Goal: Task Accomplishment & Management: Manage account settings

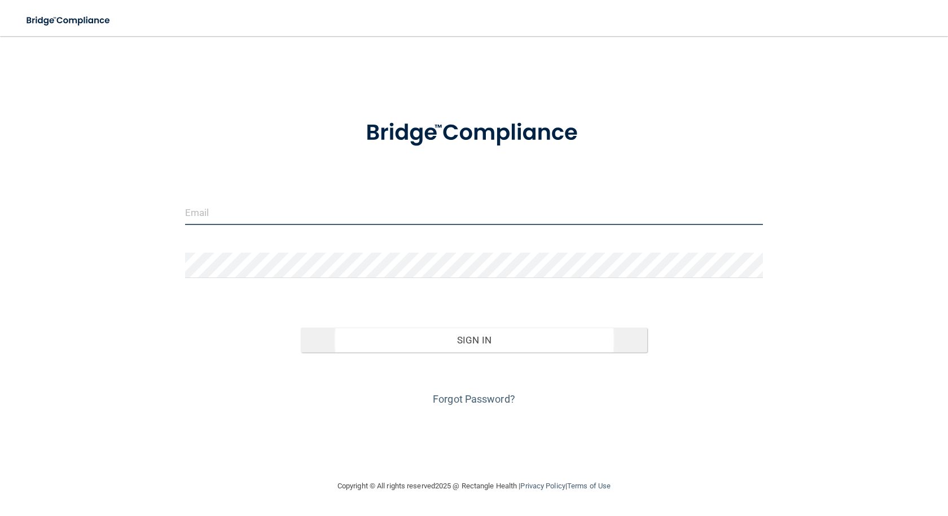
type input "[PERSON_NAME][EMAIL_ADDRESS][PERSON_NAME][DOMAIN_NAME]"
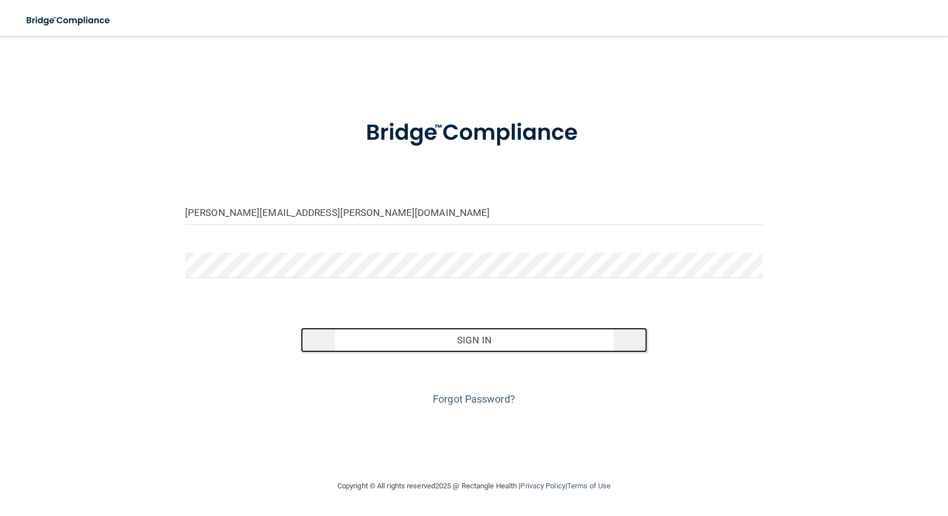
click at [473, 345] on button "Sign In" at bounding box center [474, 340] width 346 height 25
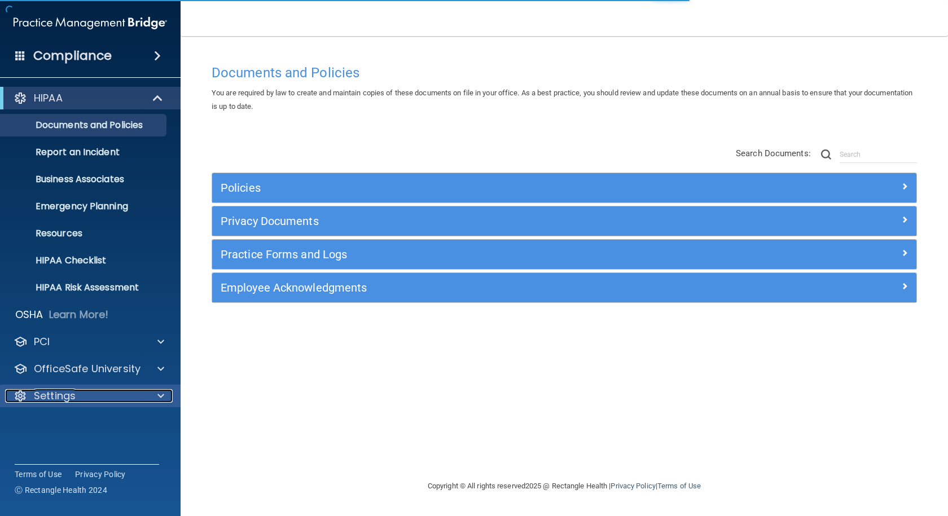
click at [51, 392] on p "Settings" at bounding box center [55, 396] width 42 height 14
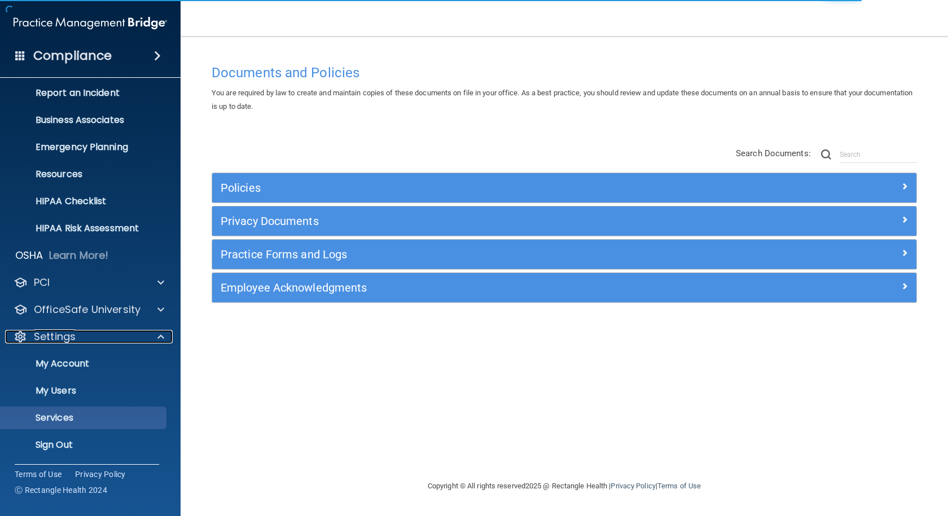
scroll to position [60, 0]
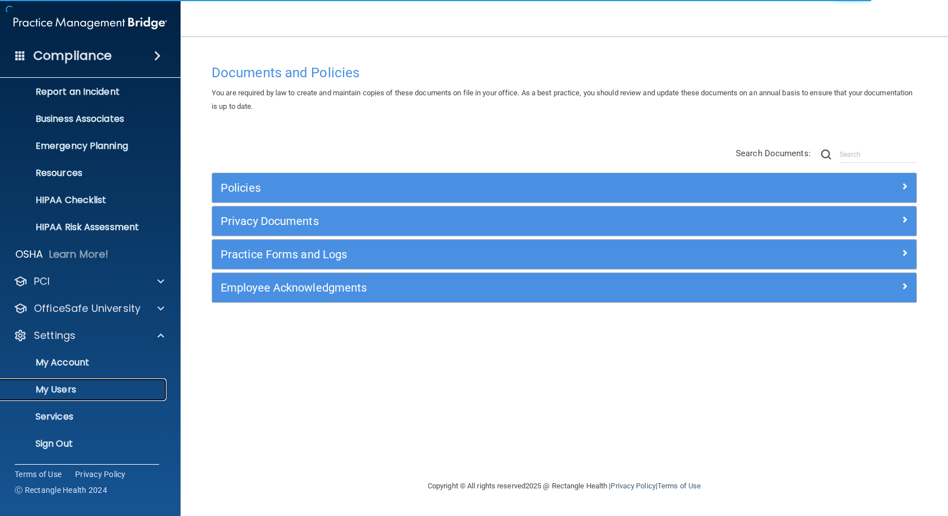
click at [47, 394] on p "My Users" at bounding box center [84, 389] width 154 height 11
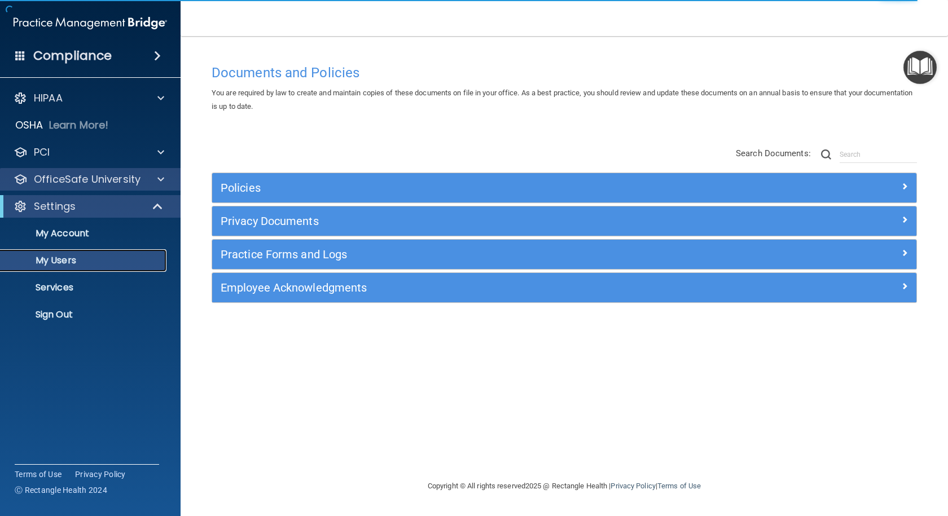
select select "20"
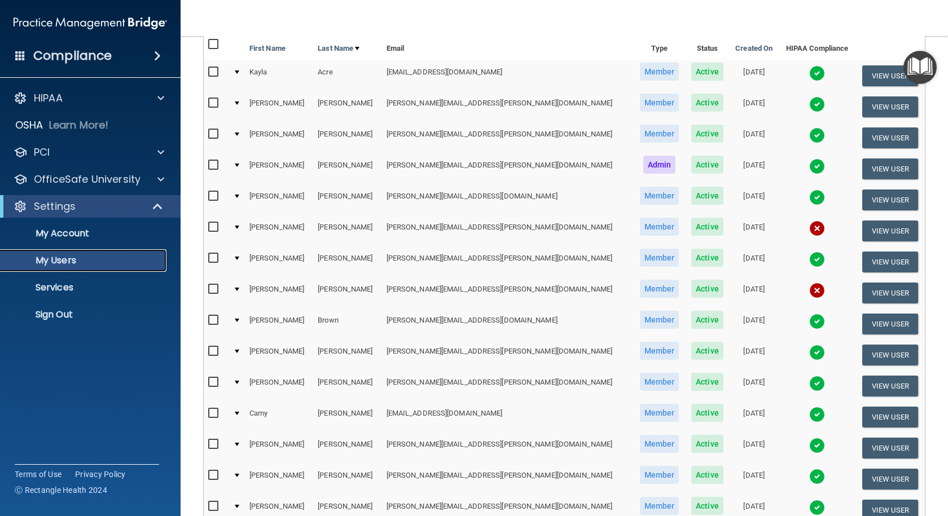
scroll to position [113, 0]
click at [213, 410] on input "checkbox" at bounding box center [214, 412] width 13 height 9
checkbox input "true"
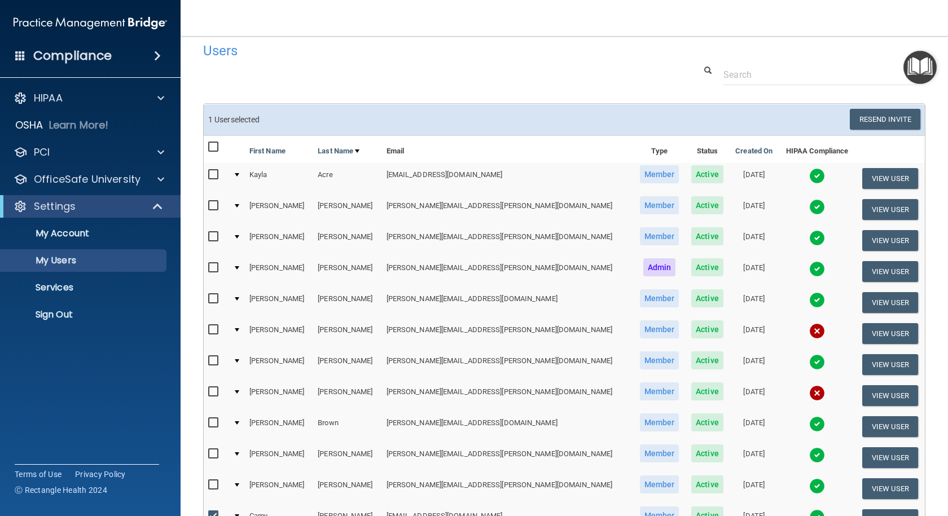
scroll to position [0, 0]
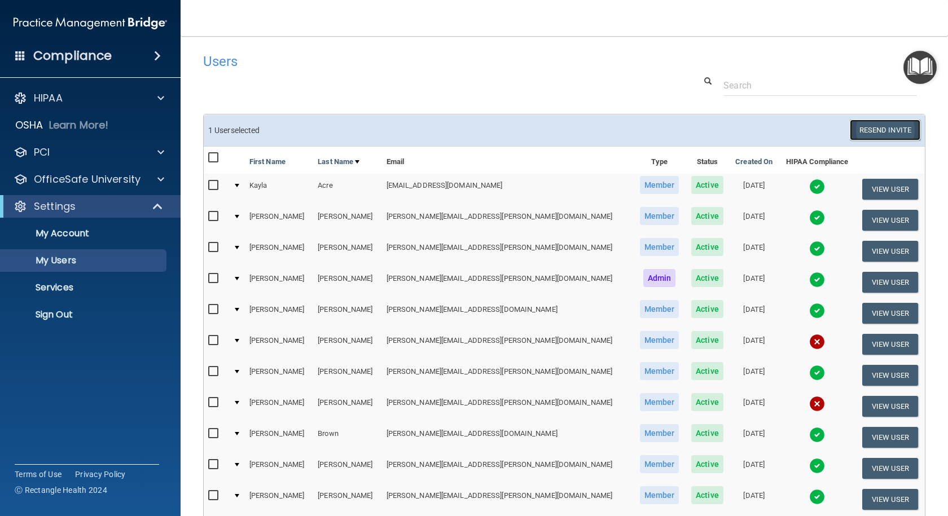
click at [876, 124] on button "Resend Invite" at bounding box center [885, 130] width 71 height 21
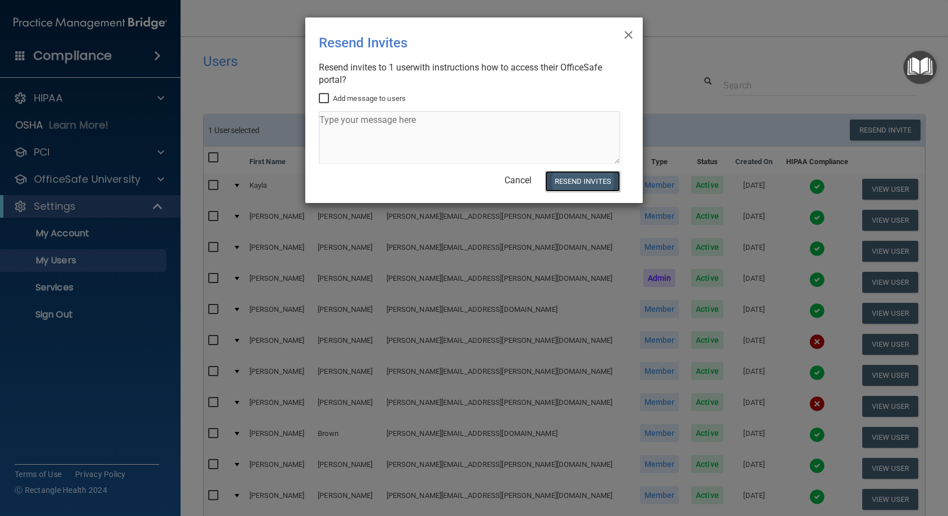
click at [577, 184] on button "Resend Invites" at bounding box center [582, 181] width 75 height 21
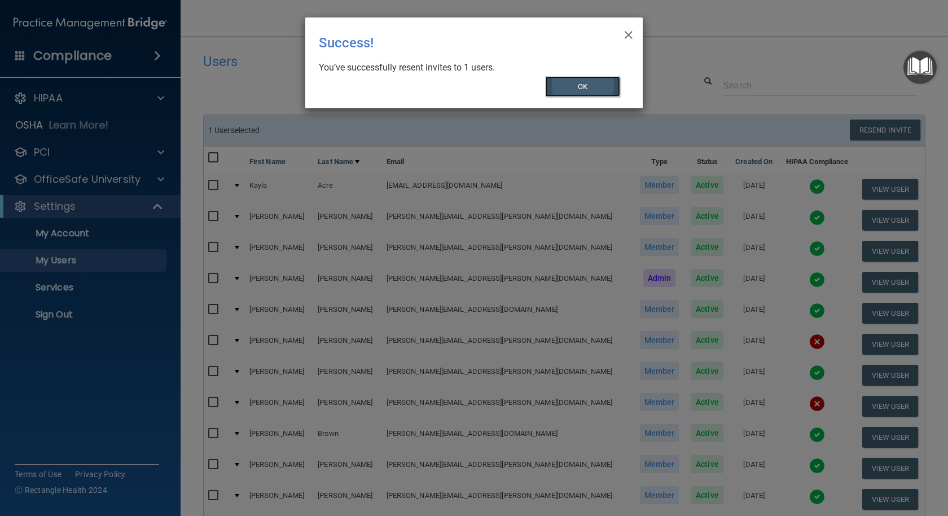
click at [578, 89] on button "OK" at bounding box center [583, 86] width 76 height 21
